Goal: Check status: Check status

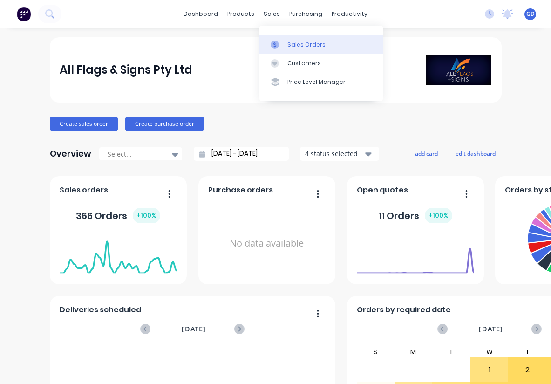
click at [299, 39] on link "Sales Orders" at bounding box center [320, 44] width 123 height 19
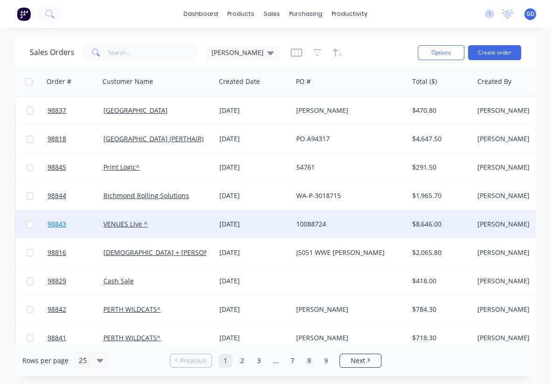
click at [63, 226] on span "98843" at bounding box center [57, 223] width 19 height 9
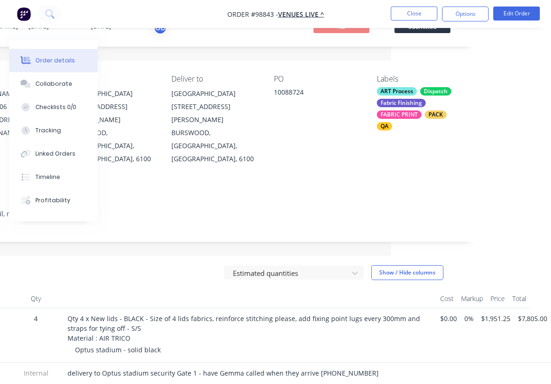
scroll to position [206, 160]
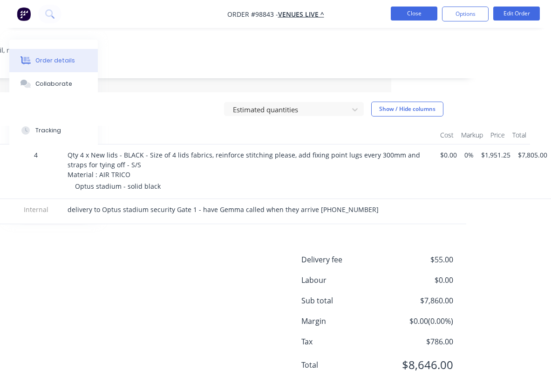
click at [416, 14] on button "Close" at bounding box center [414, 14] width 47 height 14
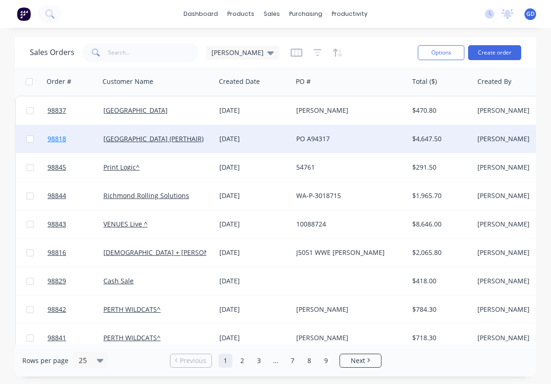
click at [56, 139] on span "98818" at bounding box center [57, 138] width 19 height 9
